Goal: Transaction & Acquisition: Download file/media

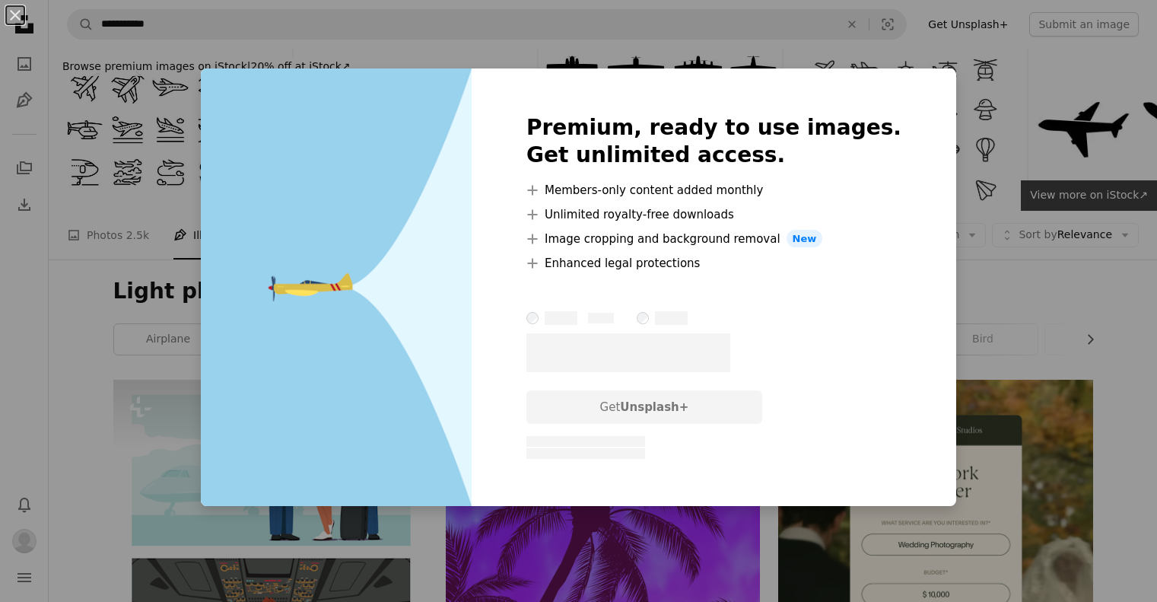
scroll to position [3205, 0]
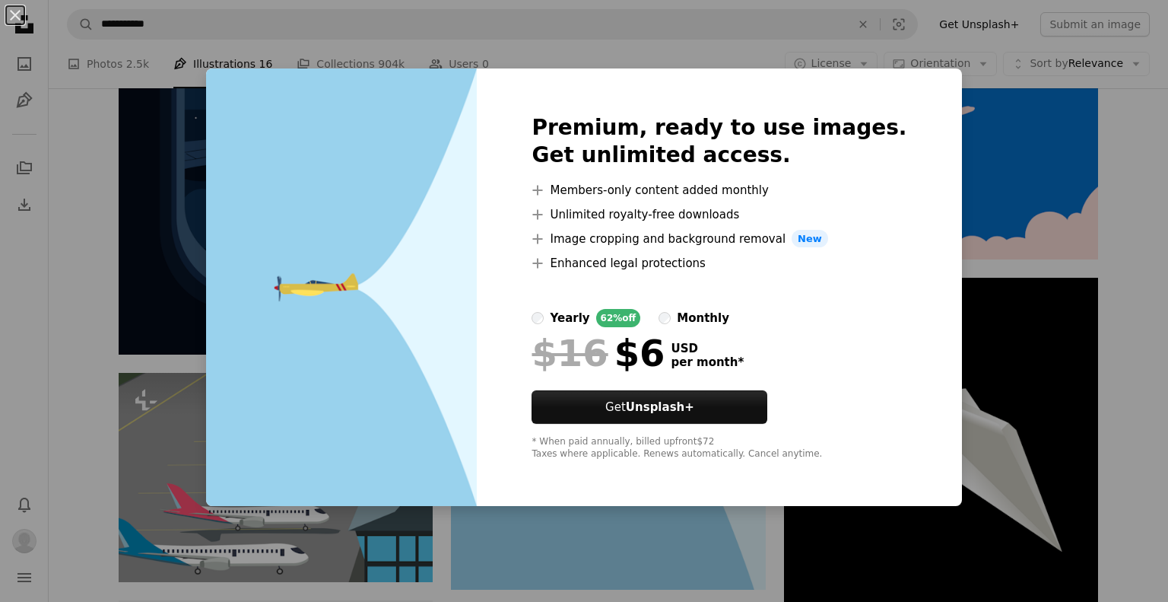
click at [837, 46] on div "An X shape Premium, ready to use images. Get unlimited access. A plus sign Memb…" at bounding box center [584, 301] width 1168 height 602
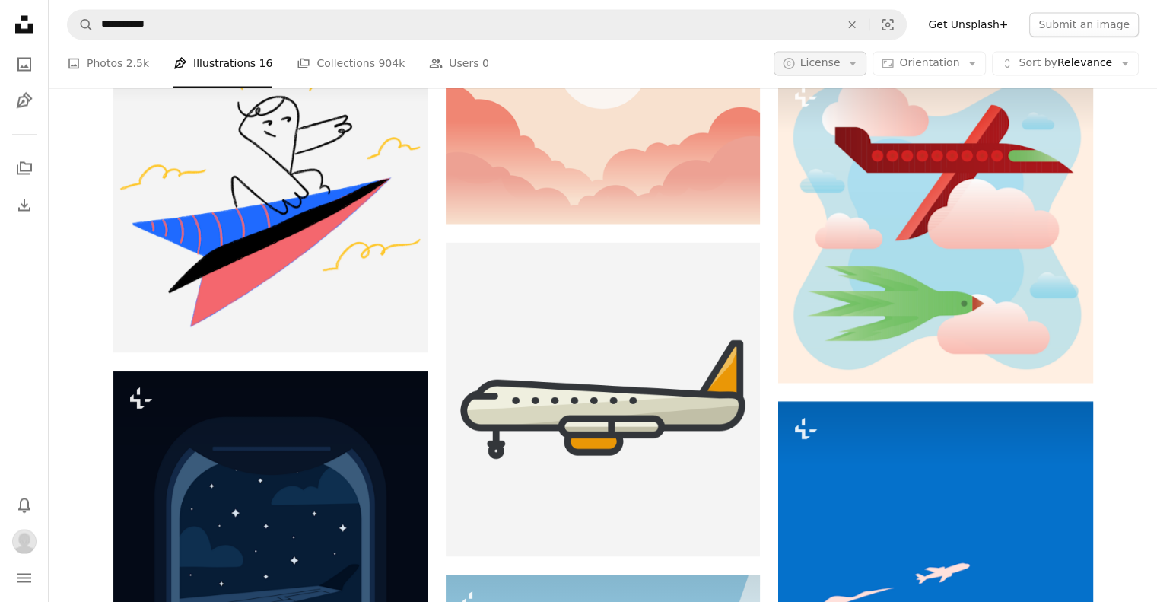
scroll to position [2749, 0]
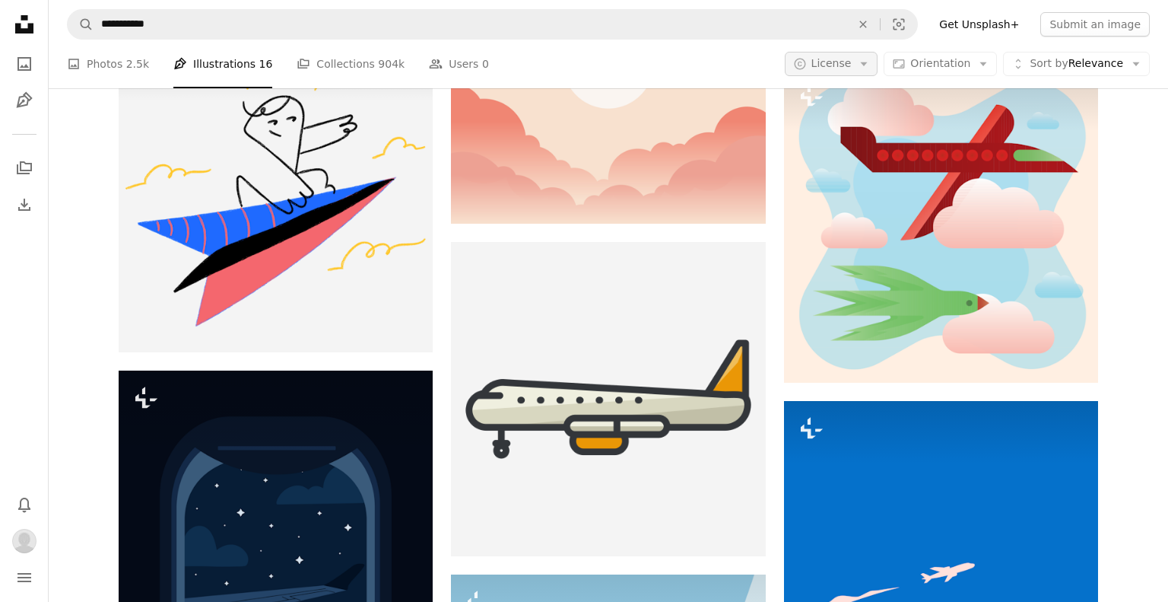
click at [873, 65] on button "A copyright icon © License Arrow down" at bounding box center [832, 64] width 94 height 24
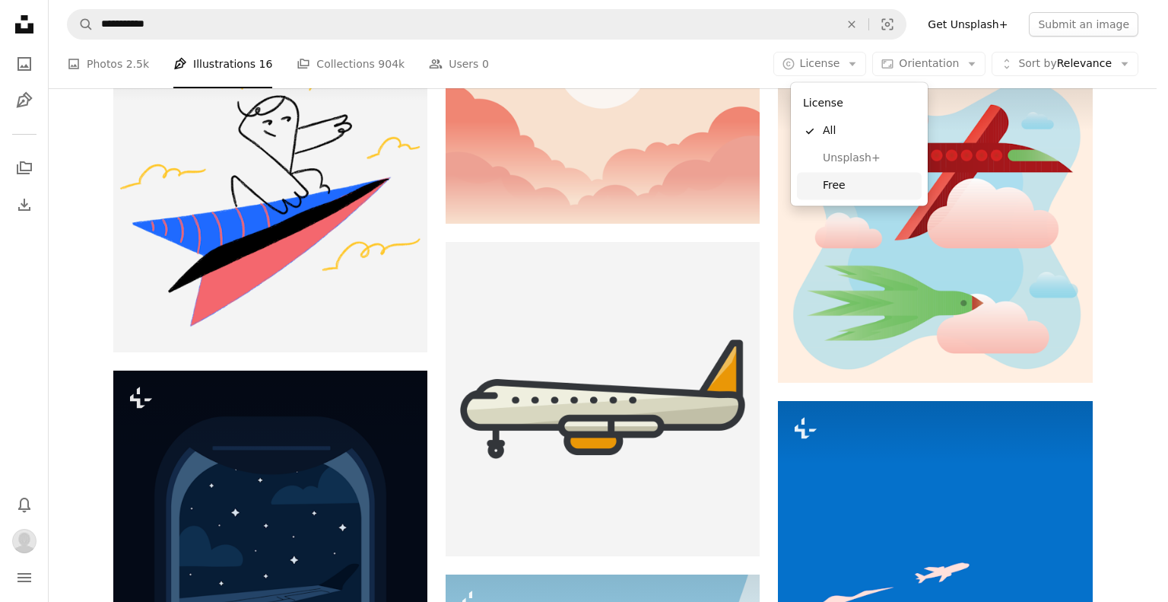
click at [845, 176] on link "Free" at bounding box center [859, 185] width 125 height 27
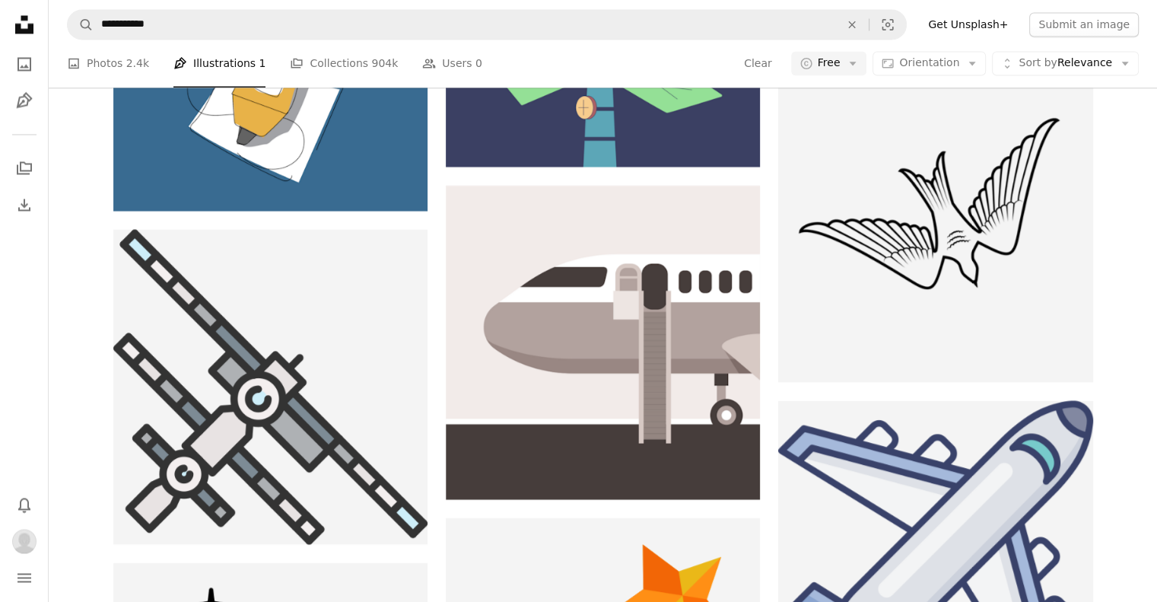
scroll to position [913, 0]
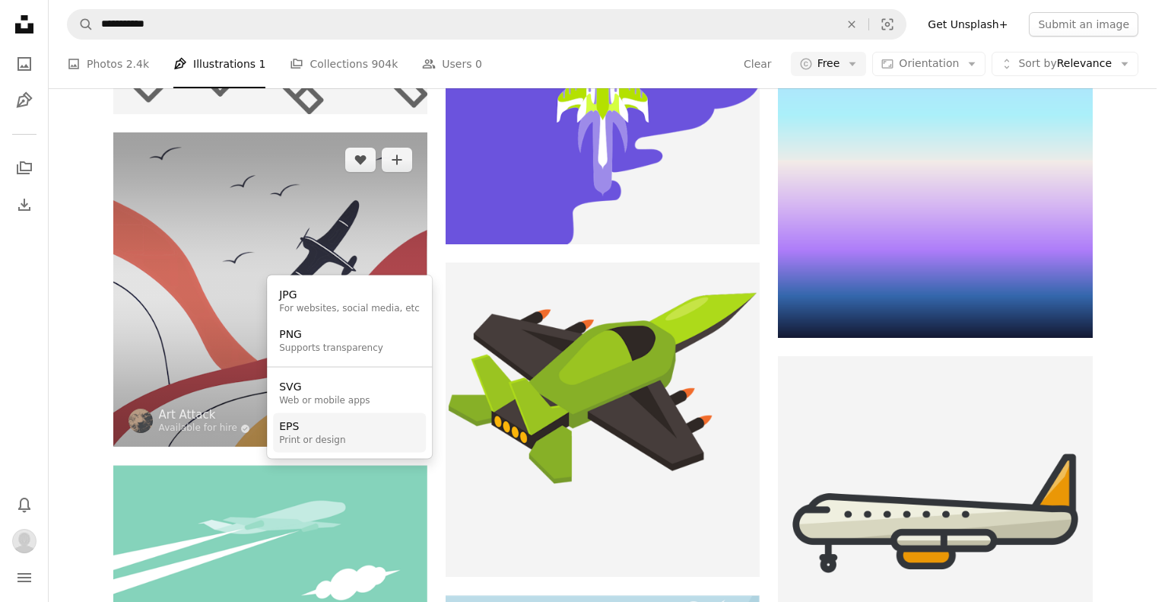
click at [335, 437] on div "Print or design" at bounding box center [312, 440] width 66 height 12
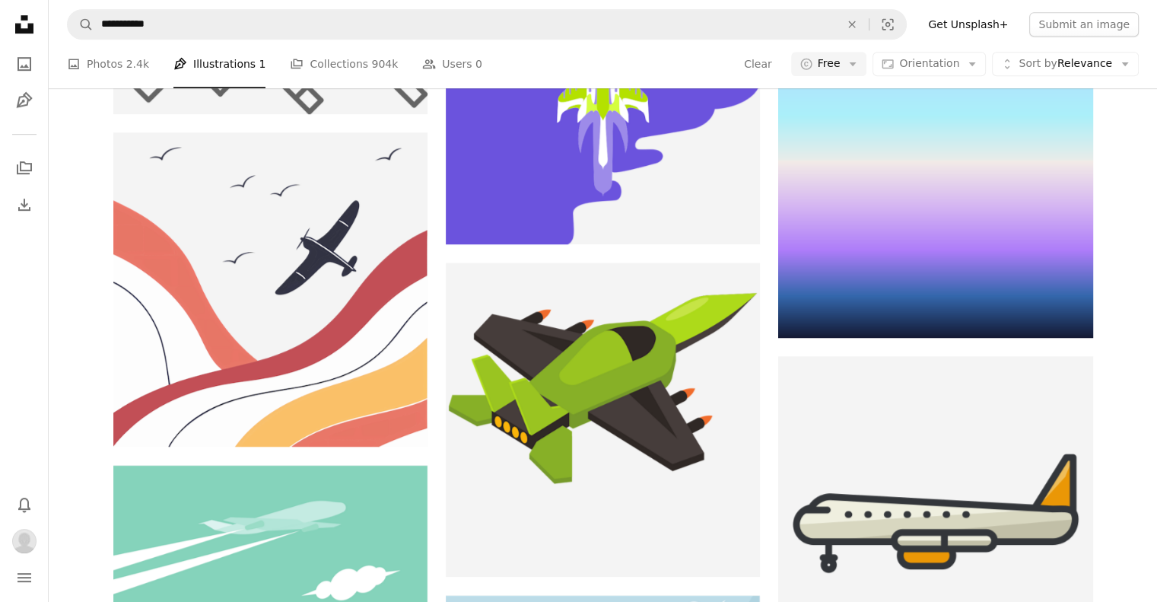
scroll to position [5705, 0]
